Goal: Information Seeking & Learning: Learn about a topic

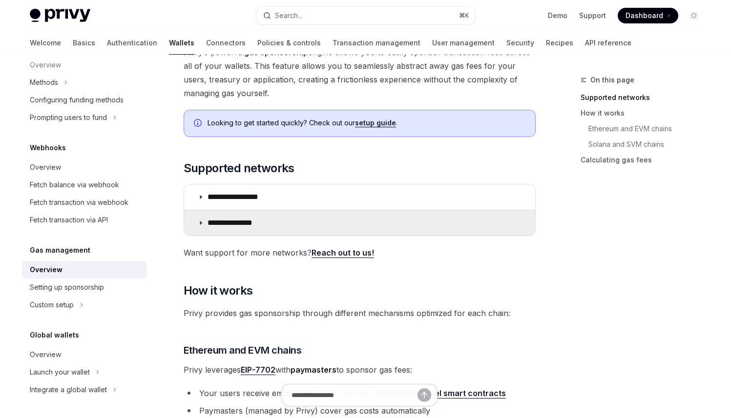
scroll to position [85, 0]
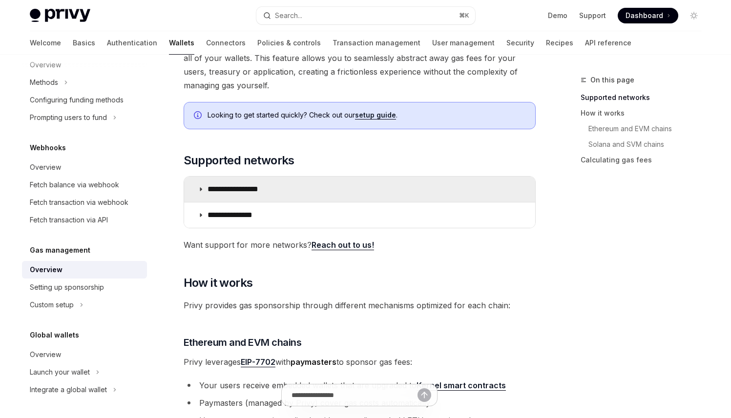
click at [280, 200] on summary "**********" at bounding box center [359, 189] width 351 height 25
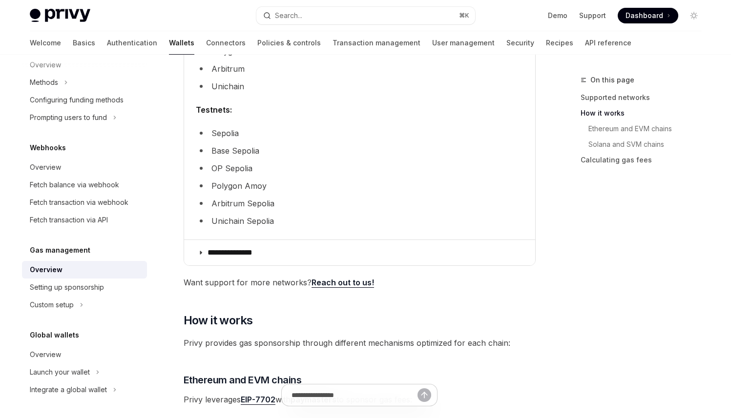
scroll to position [331, 0]
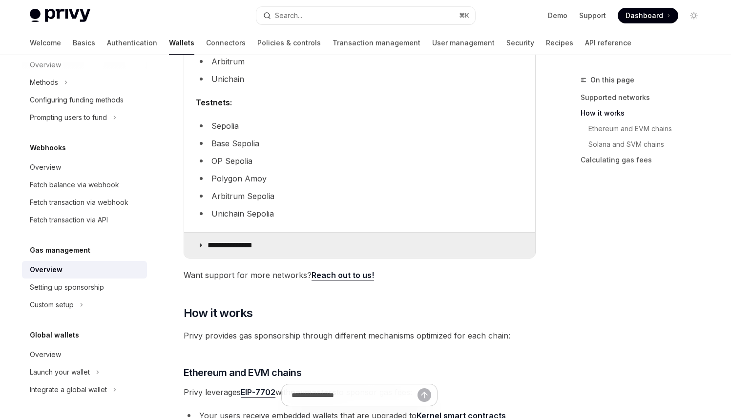
click at [267, 251] on summary "**********" at bounding box center [359, 245] width 351 height 25
